Goal: Obtain resource: Download file/media

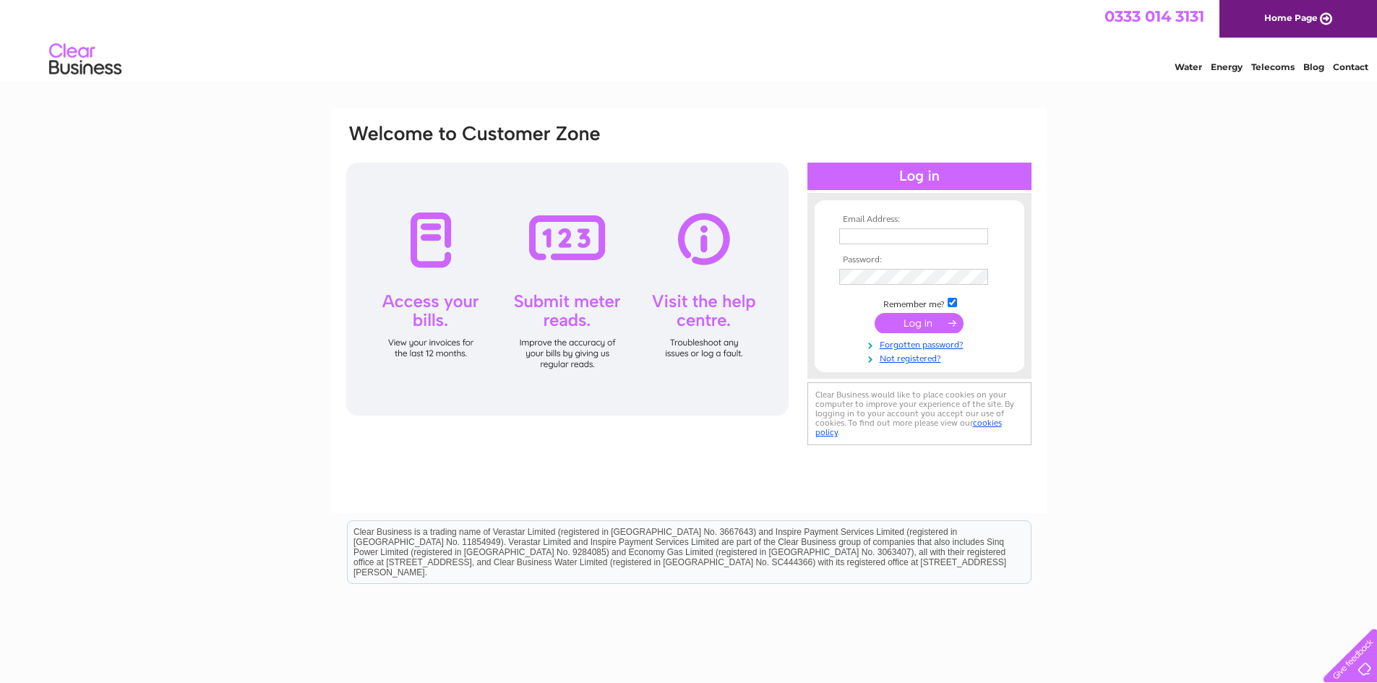
type input "j.pender@pendersons.uk.com"
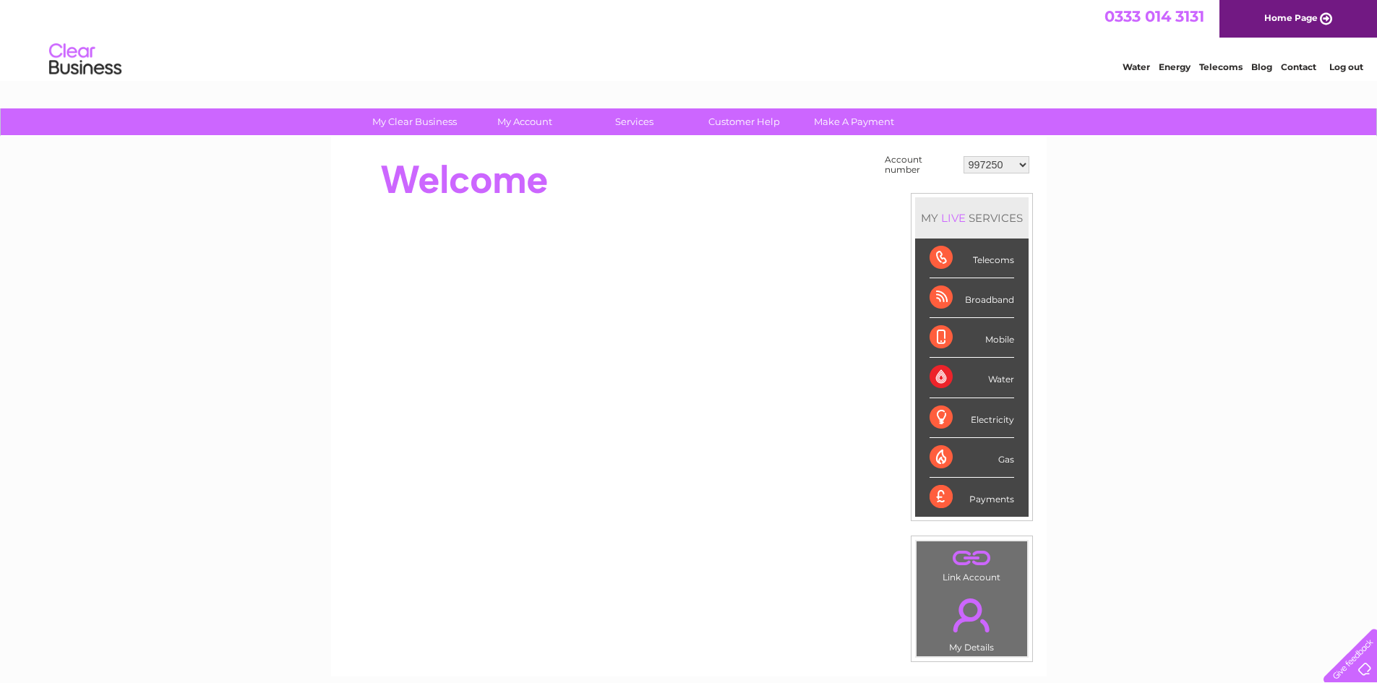
click at [997, 156] on select "997250 1048448 2943093 30317838" at bounding box center [997, 164] width 66 height 17
select select "1048448"
click at [964, 156] on select "997250 1048448 2943093 30317838" at bounding box center [997, 164] width 66 height 17
drag, startPoint x: 0, startPoint y: 0, endPoint x: 1017, endPoint y: 166, distance: 1030.4
click at [1017, 166] on select "997250 1048448 2943093 30317838" at bounding box center [997, 164] width 66 height 17
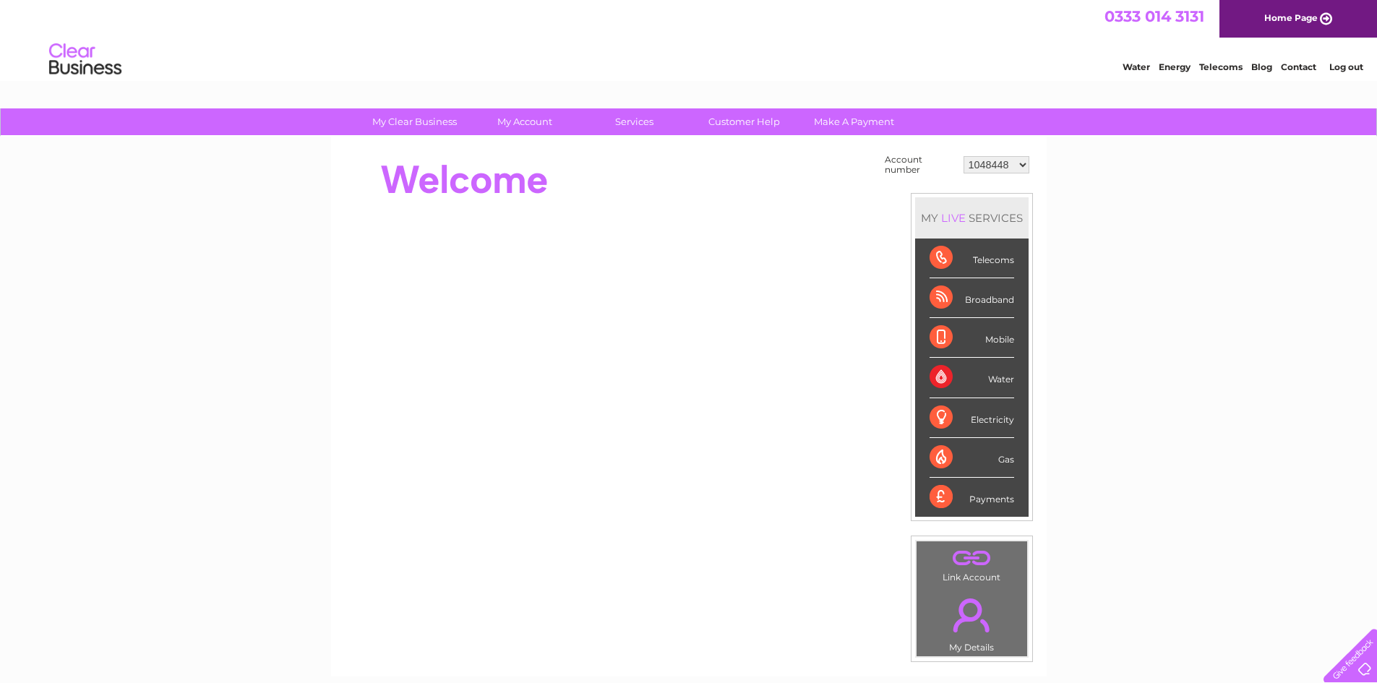
click at [964, 156] on select "997250 1048448 2943093 30317838" at bounding box center [997, 164] width 66 height 17
click at [1003, 179] on td "Account number 997250 1048448 2943093 30317838 MY LIVE SERVICES Telecoms Broadb…" at bounding box center [957, 406] width 152 height 511
click at [1009, 166] on select "997250 1048448 2943093 30317838" at bounding box center [997, 164] width 66 height 17
select select "2943093"
click at [964, 156] on select "997250 1048448 2943093 30317838" at bounding box center [997, 164] width 66 height 17
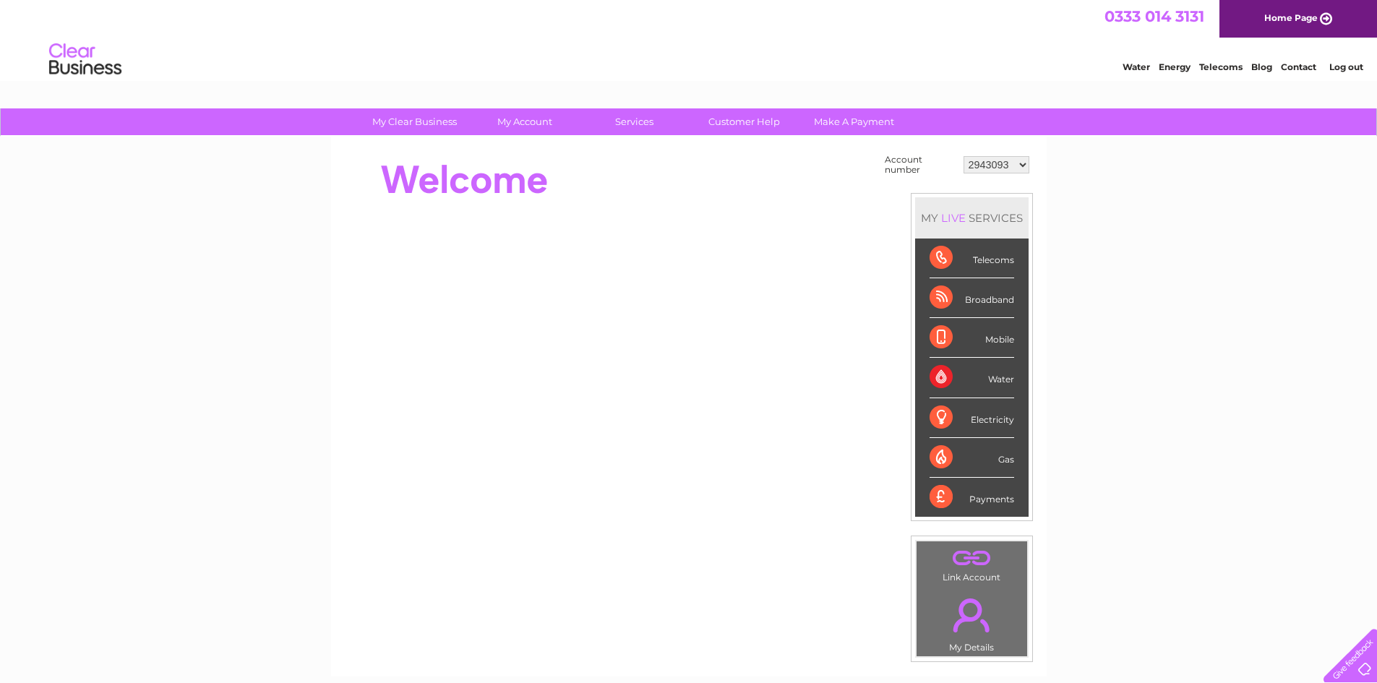
click at [1023, 167] on select "997250 1048448 2943093 30317838" at bounding box center [997, 164] width 66 height 17
click at [1021, 168] on select "997250 1048448 2943093 30317838" at bounding box center [997, 164] width 66 height 17
select select "30317838"
click at [964, 156] on select "997250 1048448 2943093 30317838" at bounding box center [997, 164] width 66 height 17
click at [1000, 166] on select "997250 1048448 2943093 30317838" at bounding box center [997, 164] width 66 height 17
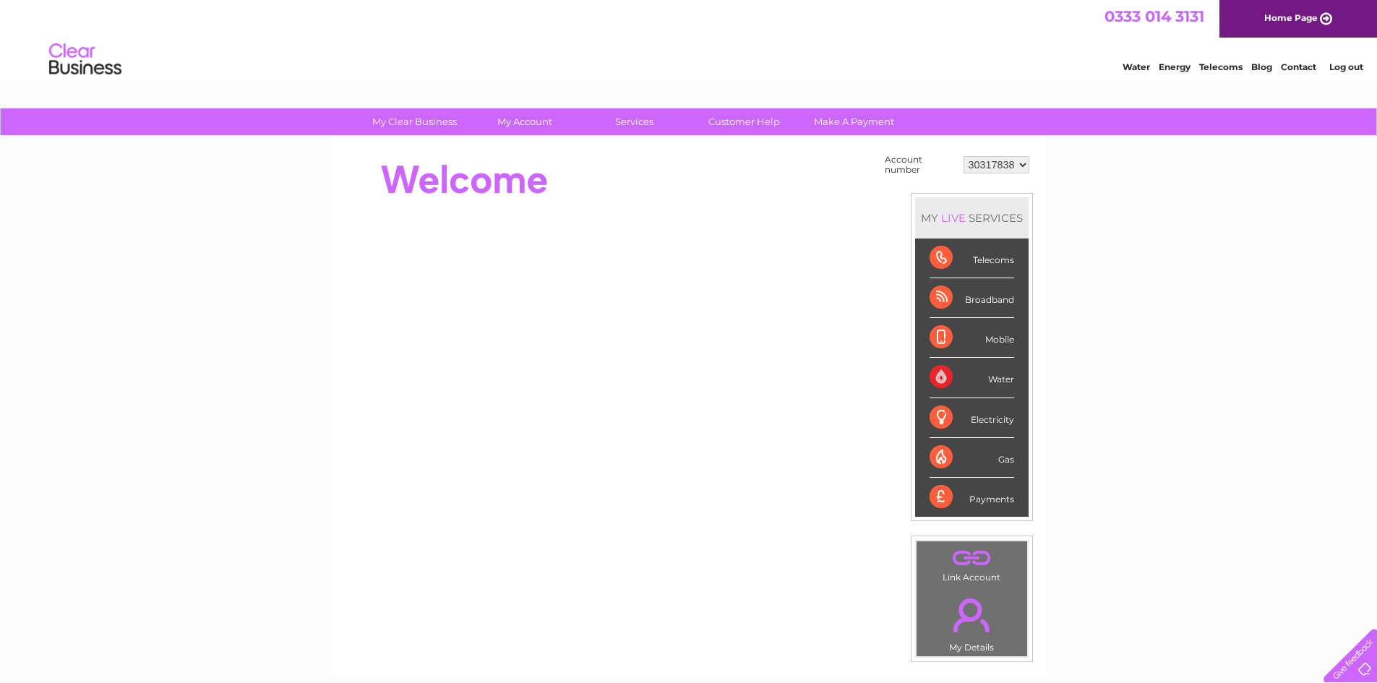
select select "997250"
click at [964, 156] on select "997250 1048448 2943093 30317838" at bounding box center [997, 164] width 66 height 17
click at [1016, 179] on td "Account number 997250 1048448 2943093 30317838 MY LIVE SERVICES Telecoms Broadb…" at bounding box center [957, 406] width 152 height 511
click at [1014, 171] on select "997250 1048448 2943093 30317838" at bounding box center [997, 164] width 66 height 17
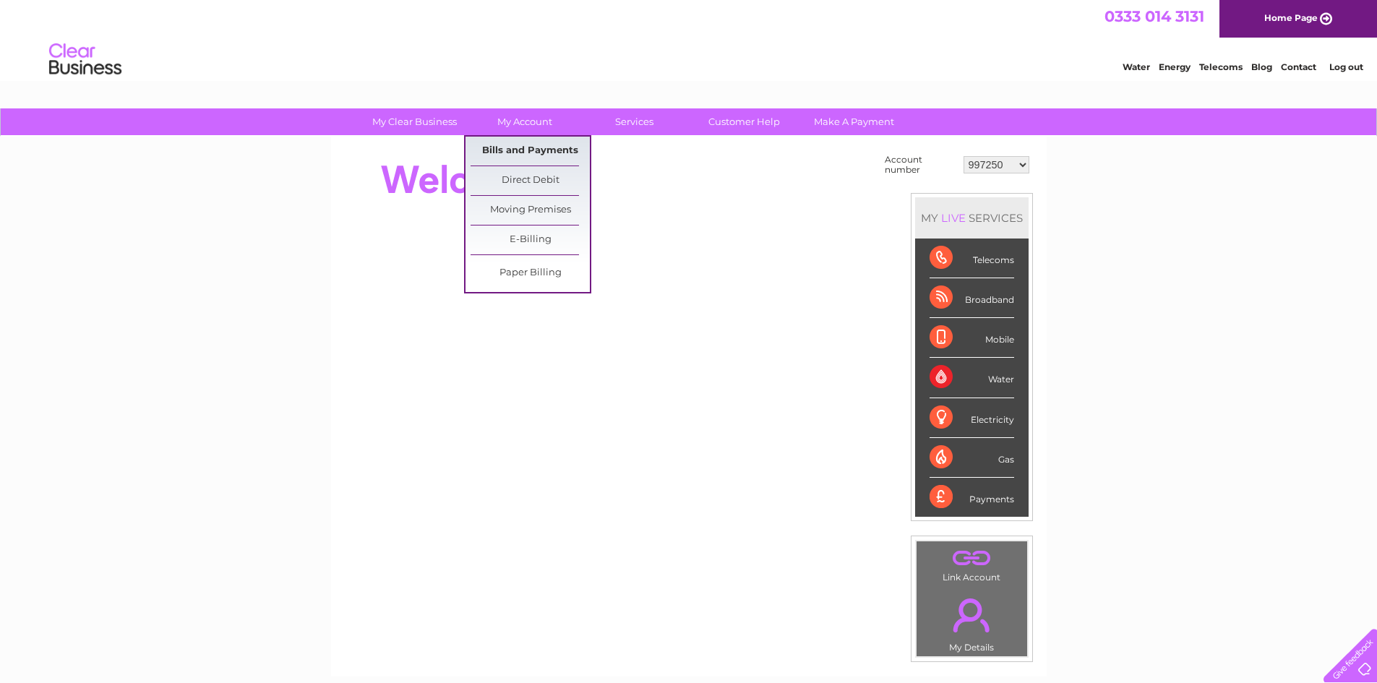
click at [525, 156] on link "Bills and Payments" at bounding box center [530, 151] width 119 height 29
click at [525, 153] on link "Bills and Payments" at bounding box center [530, 151] width 119 height 29
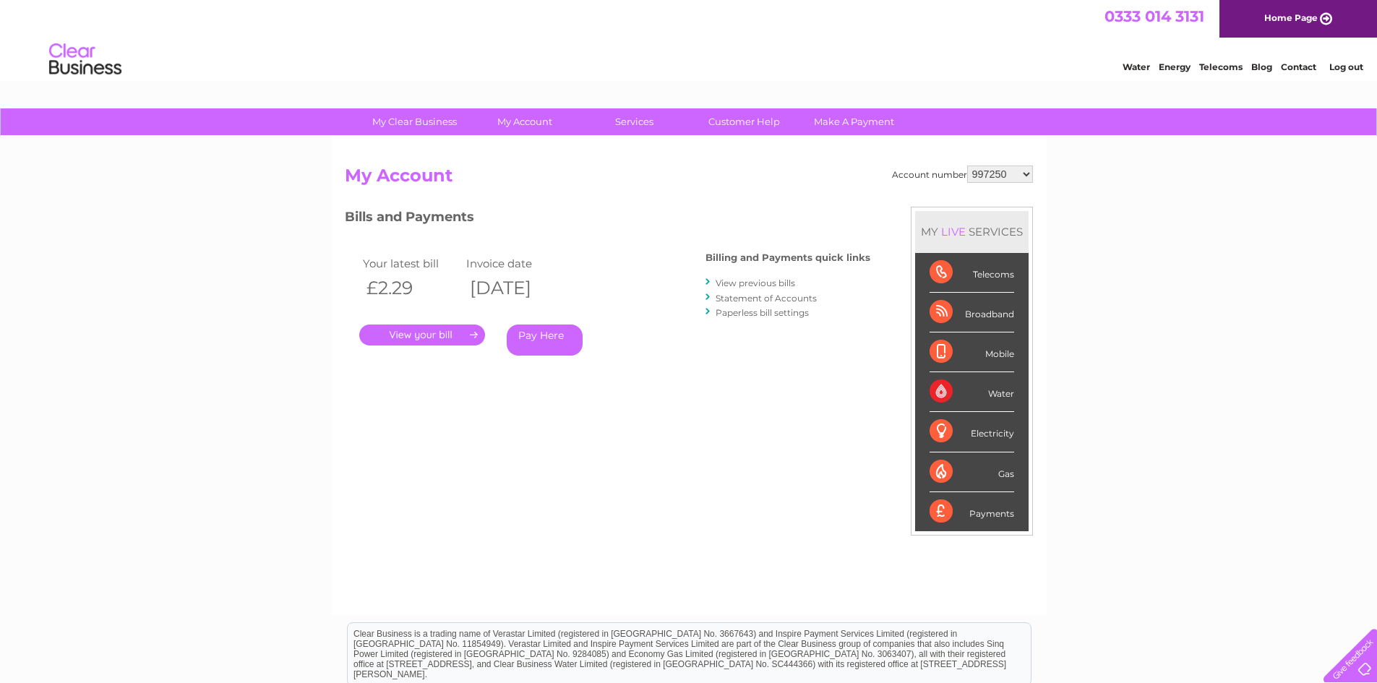
click at [746, 278] on link "View previous bills" at bounding box center [756, 283] width 80 height 11
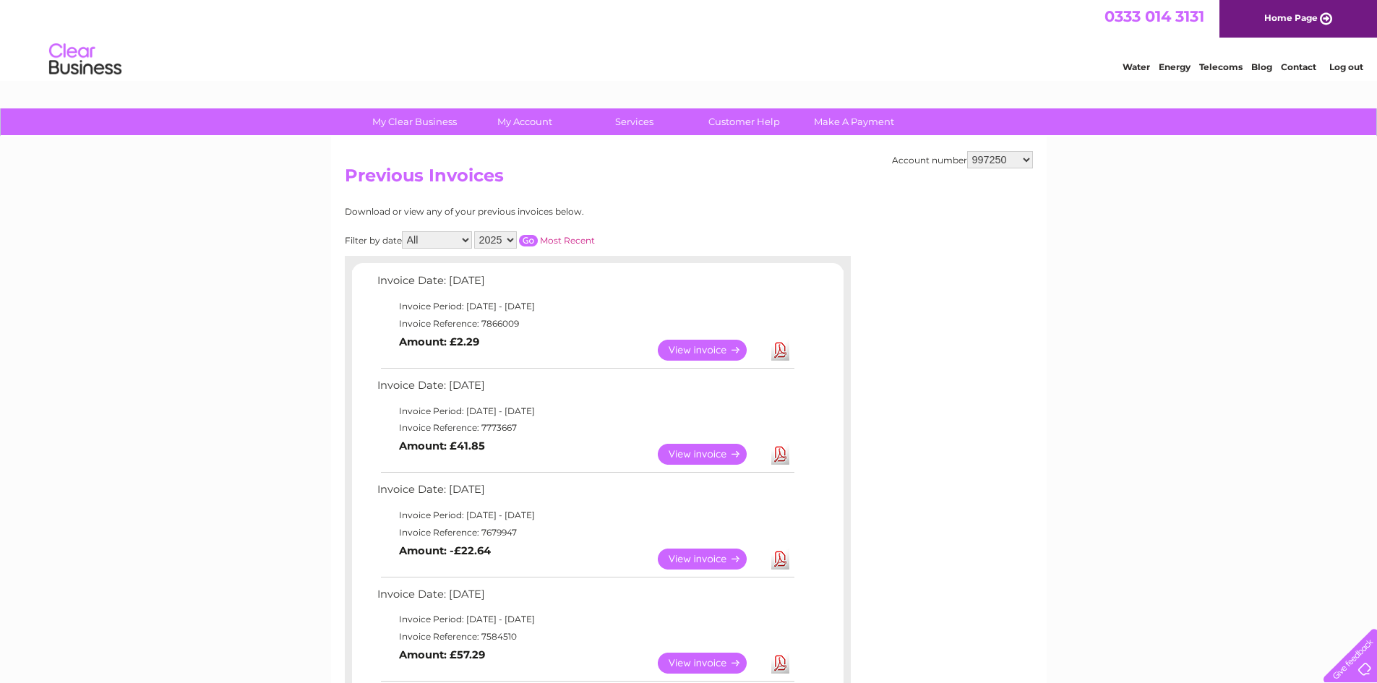
click at [733, 355] on link "View" at bounding box center [711, 350] width 106 height 21
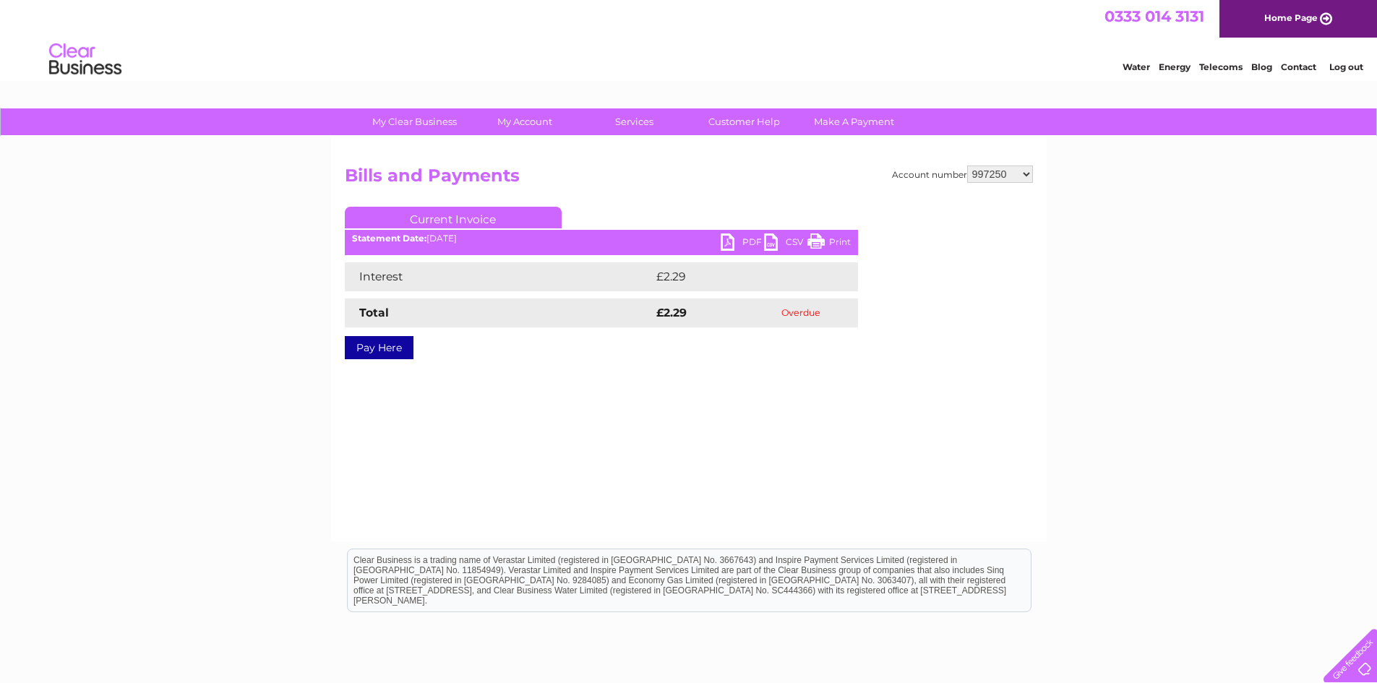
click at [717, 242] on div "Statement Date: 02/07/2025" at bounding box center [601, 238] width 513 height 10
click at [725, 243] on link "PDF" at bounding box center [742, 243] width 43 height 21
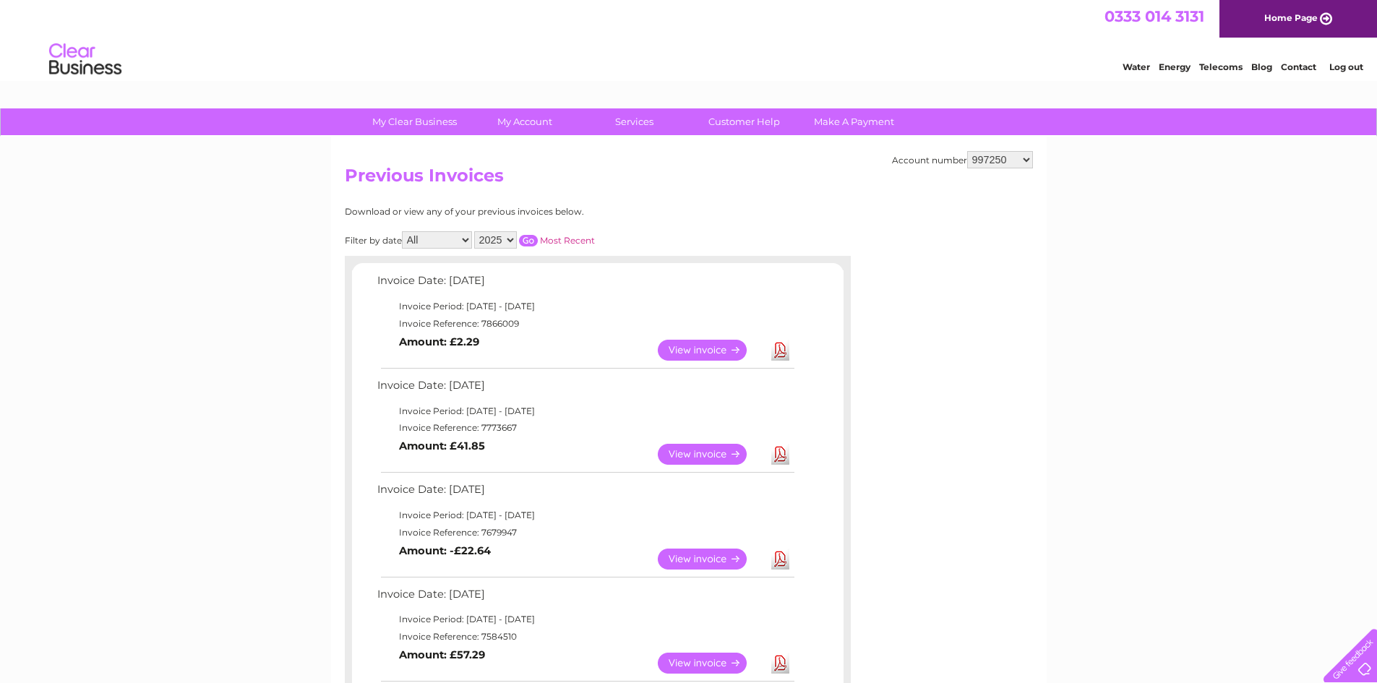
click at [716, 557] on link "View" at bounding box center [711, 559] width 106 height 21
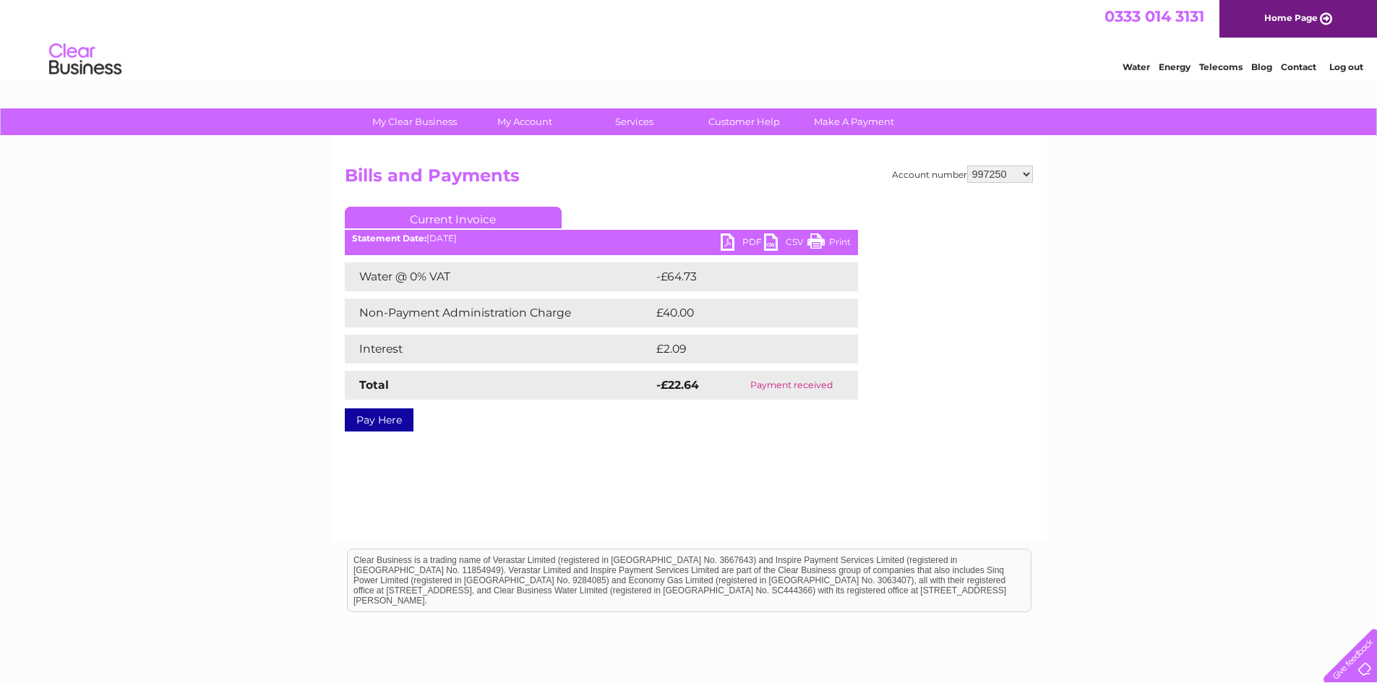
click at [727, 240] on link "PDF" at bounding box center [742, 243] width 43 height 21
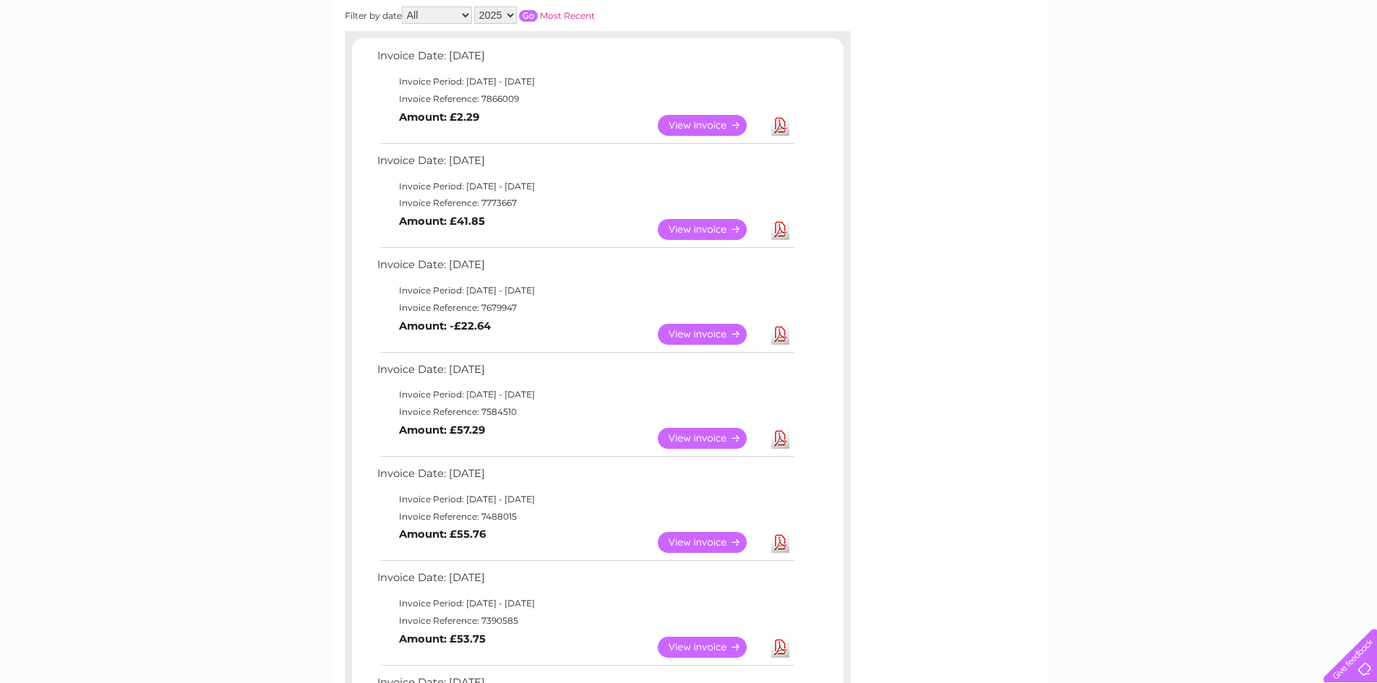
scroll to position [238, 0]
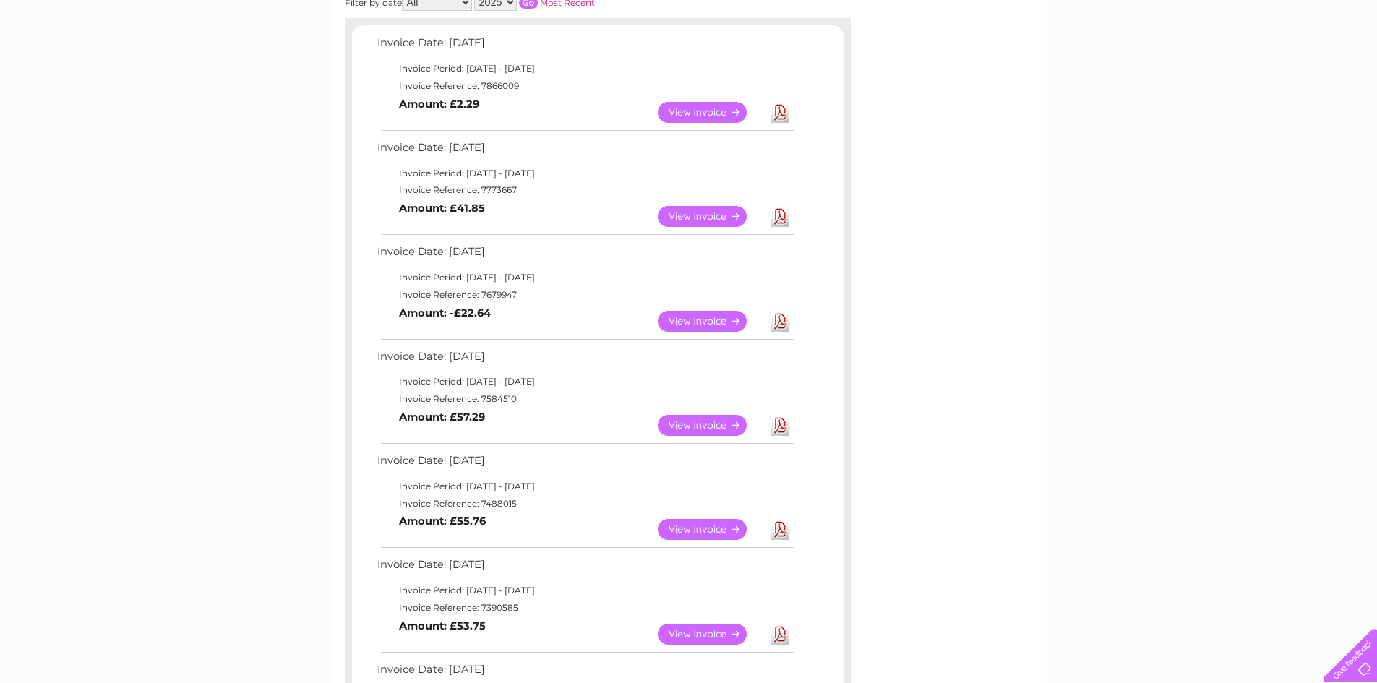
click at [742, 426] on link "View" at bounding box center [711, 425] width 106 height 21
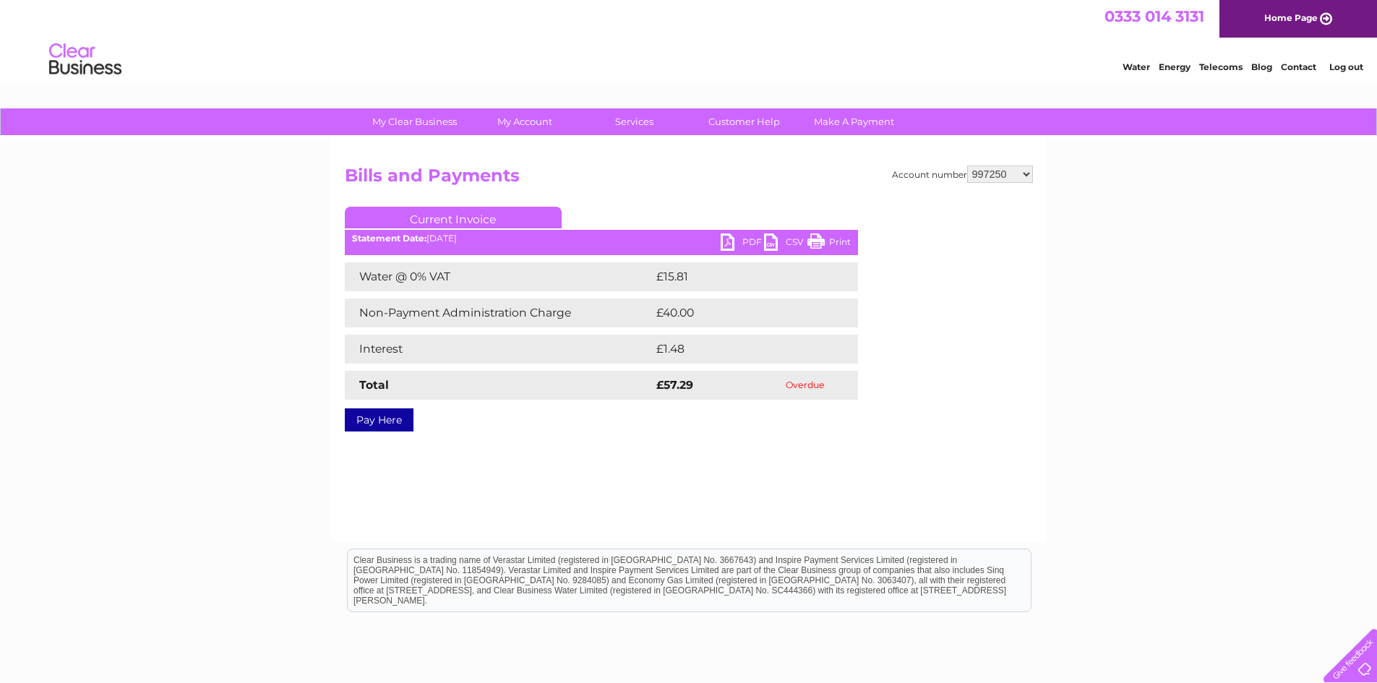
click at [738, 245] on link "PDF" at bounding box center [742, 243] width 43 height 21
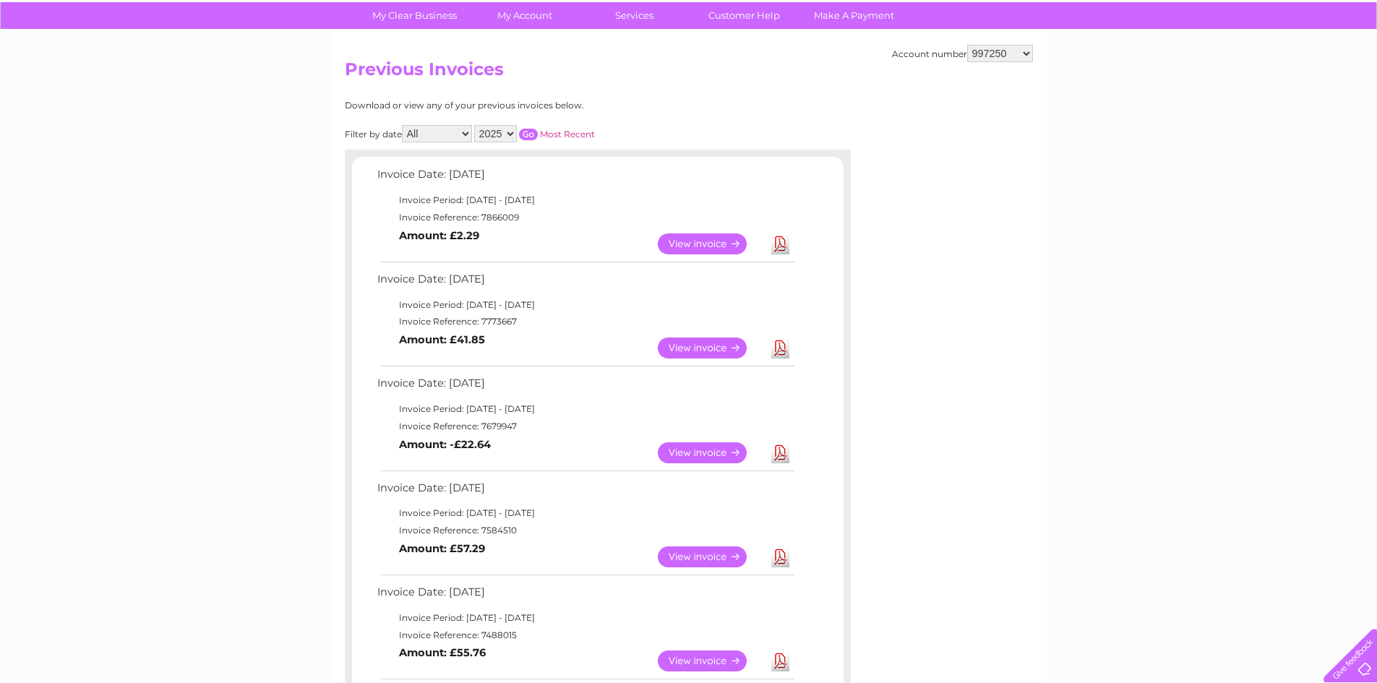
scroll to position [103, 0]
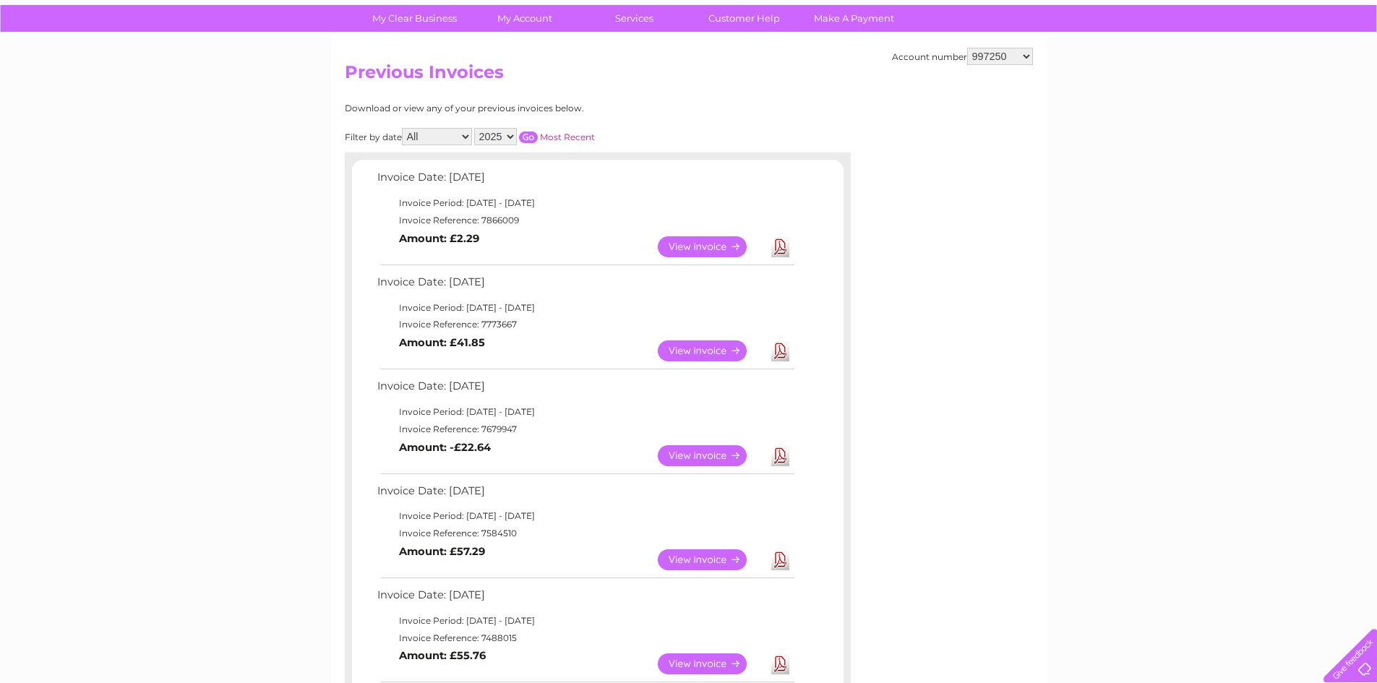
click at [789, 251] on link "Download" at bounding box center [780, 246] width 18 height 21
click at [779, 348] on link "Download" at bounding box center [780, 350] width 18 height 21
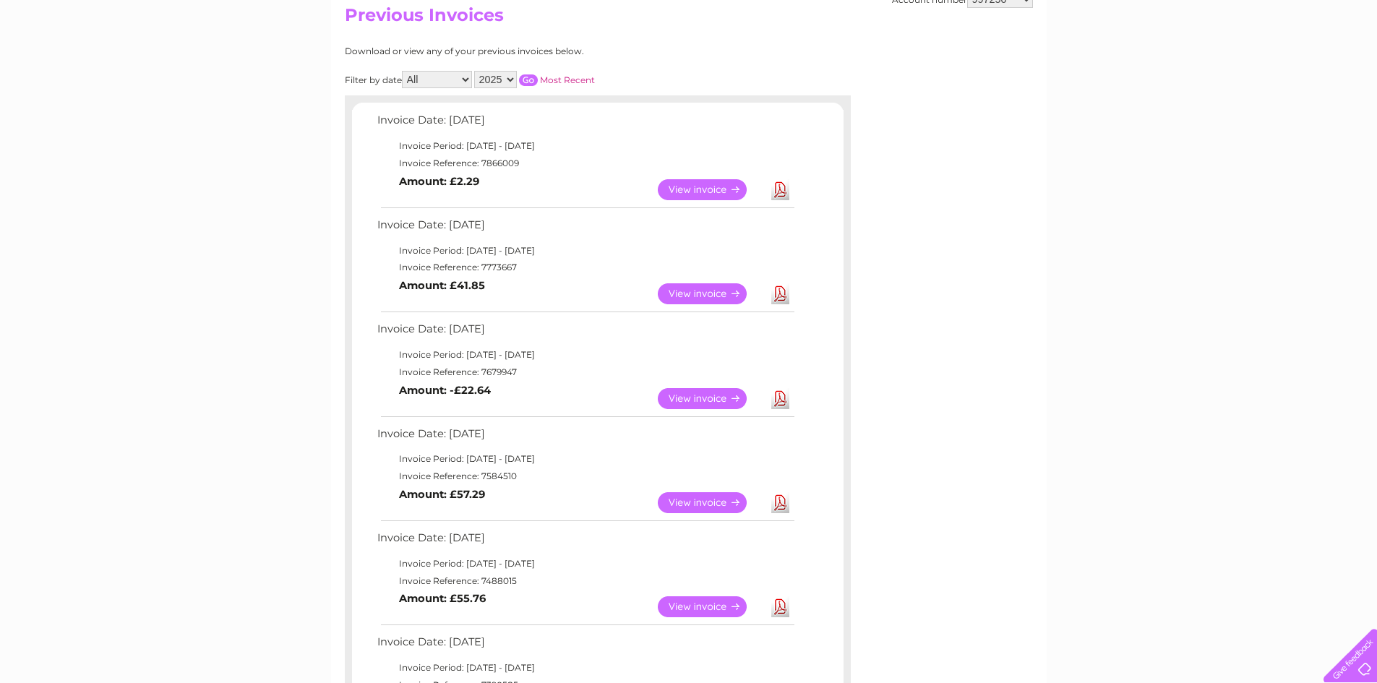
scroll to position [235, 0]
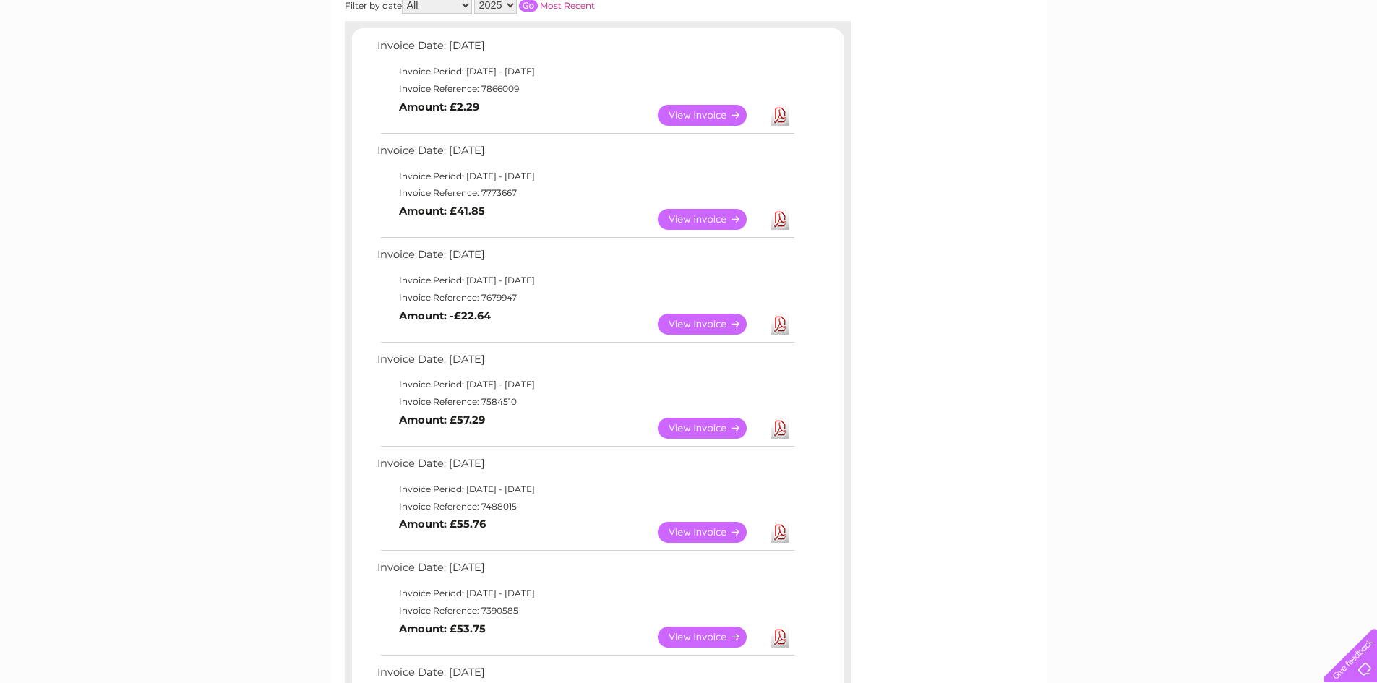
click at [781, 536] on link "Download" at bounding box center [780, 532] width 18 height 21
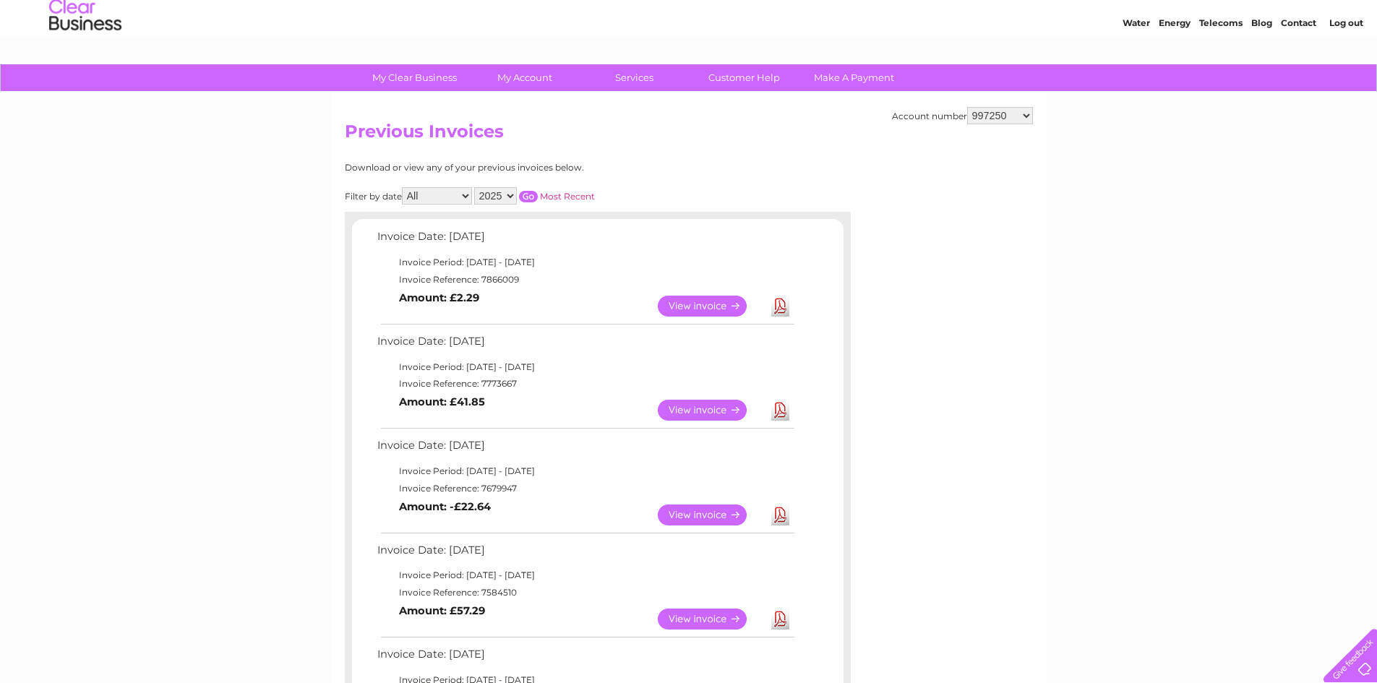
scroll to position [0, 0]
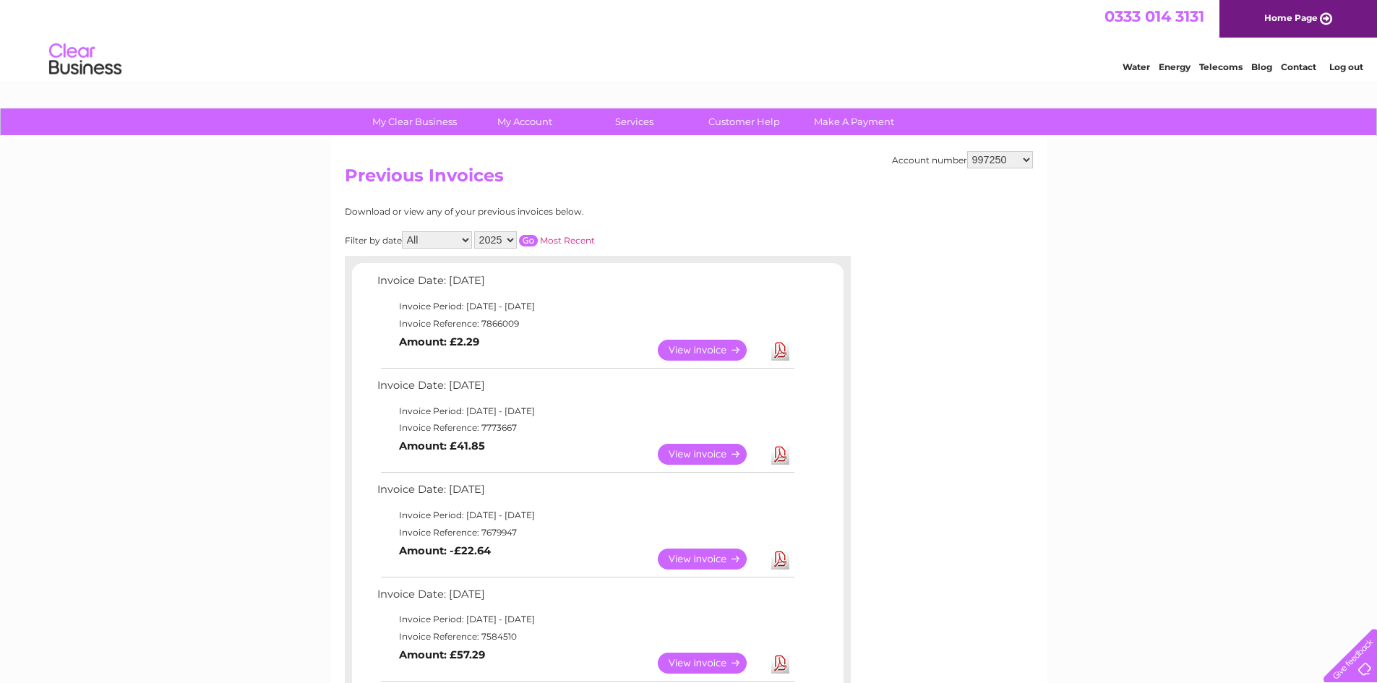
click at [1000, 153] on select "997250 1048448 2943093 30317838" at bounding box center [1000, 159] width 66 height 17
select select "30317838"
click at [967, 151] on select "997250 1048448 2943093 30317838" at bounding box center [1000, 159] width 66 height 17
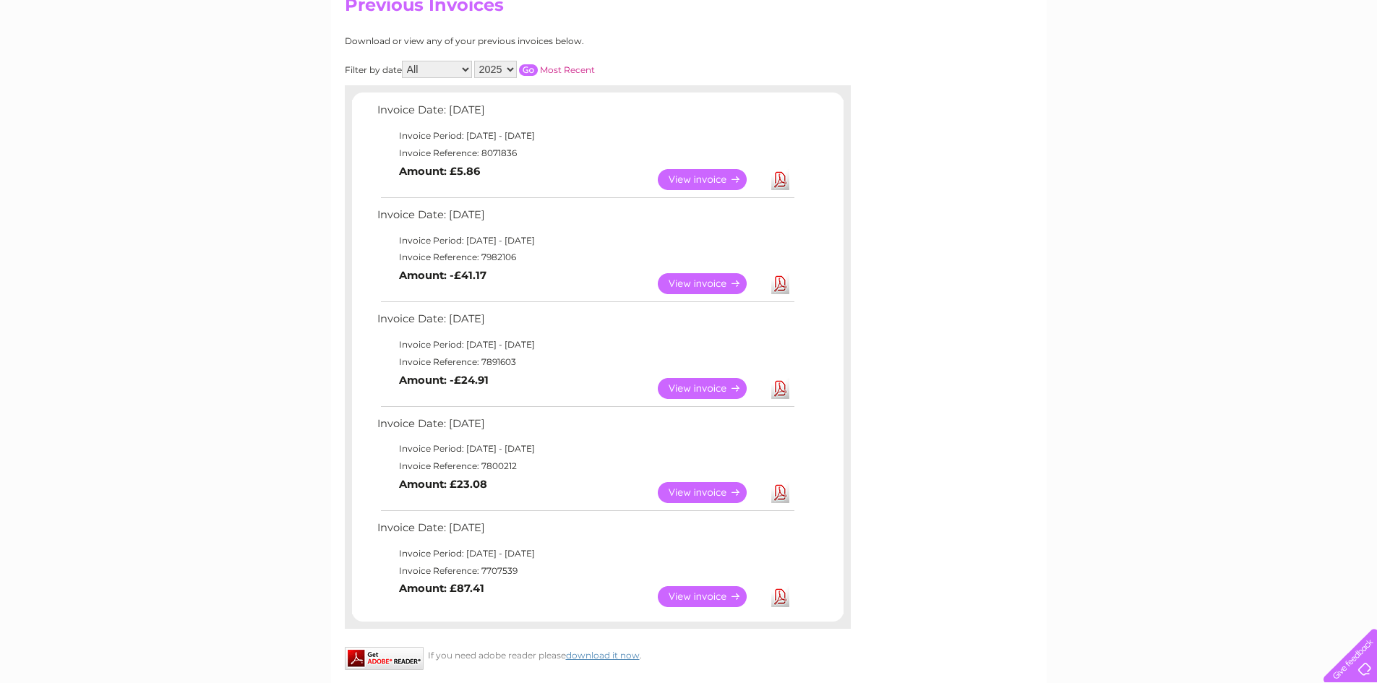
scroll to position [290, 0]
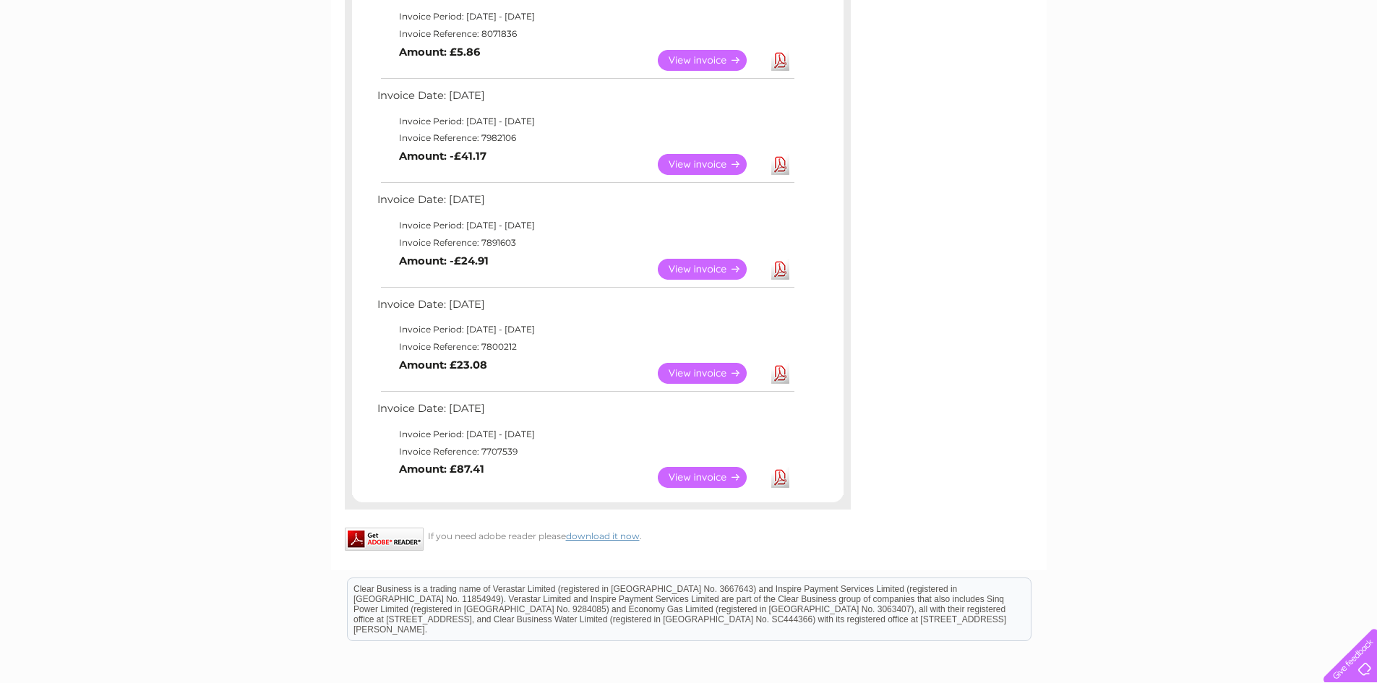
click at [789, 64] on td "Download" at bounding box center [780, 60] width 25 height 28
click at [788, 64] on link "Download" at bounding box center [780, 60] width 18 height 21
